Goal: Task Accomplishment & Management: Manage account settings

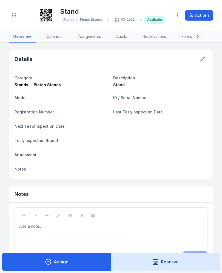
click at [15, 20] on button "Toggle Navigation" at bounding box center [14, 15] width 10 height 10
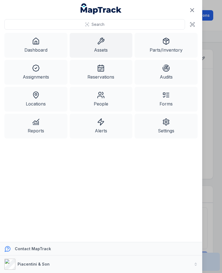
click at [100, 46] on link "Assets" at bounding box center [101, 45] width 63 height 25
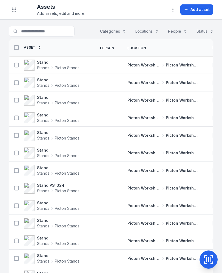
click at [201, 8] on span "Add asset" at bounding box center [200, 9] width 19 height 5
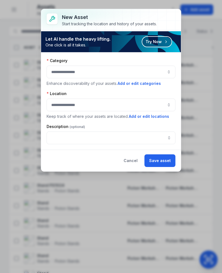
click at [145, 68] on button "button" at bounding box center [111, 72] width 129 height 13
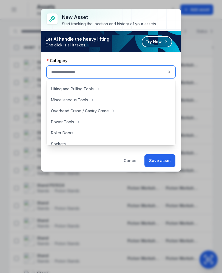
scroll to position [236, 0]
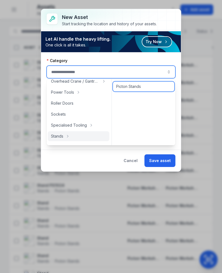
click at [132, 85] on span "Picton Stands" at bounding box center [128, 86] width 25 height 5
type input "**********"
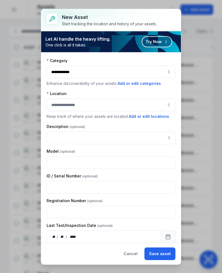
click at [125, 97] on div "Location Keep track of where your assets are located. Add or edit locations" at bounding box center [111, 105] width 129 height 29
click at [126, 97] on div "Location Keep track of where your assets are located. Add or edit locations" at bounding box center [111, 105] width 129 height 29
click at [129, 109] on button "button" at bounding box center [111, 105] width 129 height 13
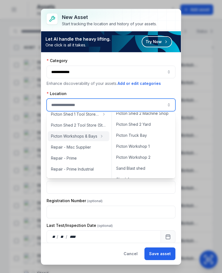
scroll to position [226, 0]
click at [156, 143] on div "Picton Workshop 1" at bounding box center [143, 146] width 61 height 10
type input "**********"
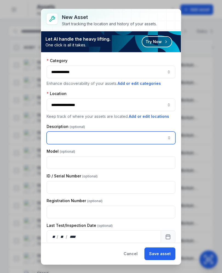
click at [88, 134] on input "asset-add:description-label" at bounding box center [111, 137] width 129 height 13
click at [65, 132] on input "asset-add:description-label" at bounding box center [111, 137] width 129 height 13
paste input "*****"
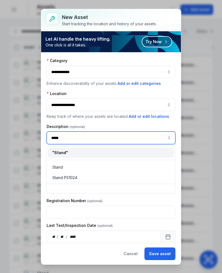
click at [158, 151] on div "" Stand "" at bounding box center [110, 152] width 117 height 5
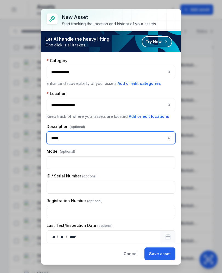
type input "*****"
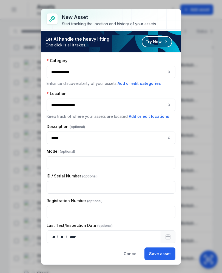
click at [163, 254] on button "Save asset" at bounding box center [160, 253] width 31 height 13
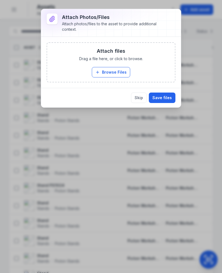
click at [124, 66] on div "Attach files Drag a file here, or click to browse. Browse Files Take Photos" at bounding box center [111, 62] width 128 height 39
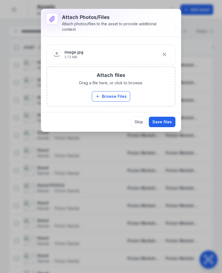
click at [167, 123] on button "Save files" at bounding box center [162, 122] width 27 height 10
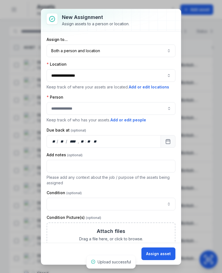
click at [163, 57] on button "Both a person and location ****" at bounding box center [111, 50] width 129 height 13
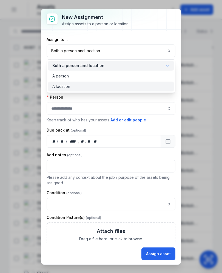
click at [152, 87] on div "A location" at bounding box center [110, 86] width 117 height 5
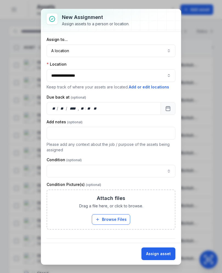
click at [162, 255] on button "Assign asset" at bounding box center [159, 253] width 34 height 13
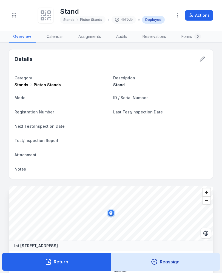
click at [45, 14] on icon at bounding box center [46, 15] width 12 height 12
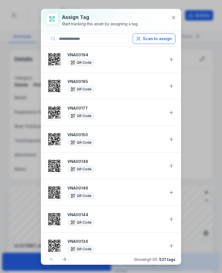
click at [154, 40] on button "Scan to assign" at bounding box center [154, 38] width 43 height 10
